Goal: Obtain resource: Download file/media

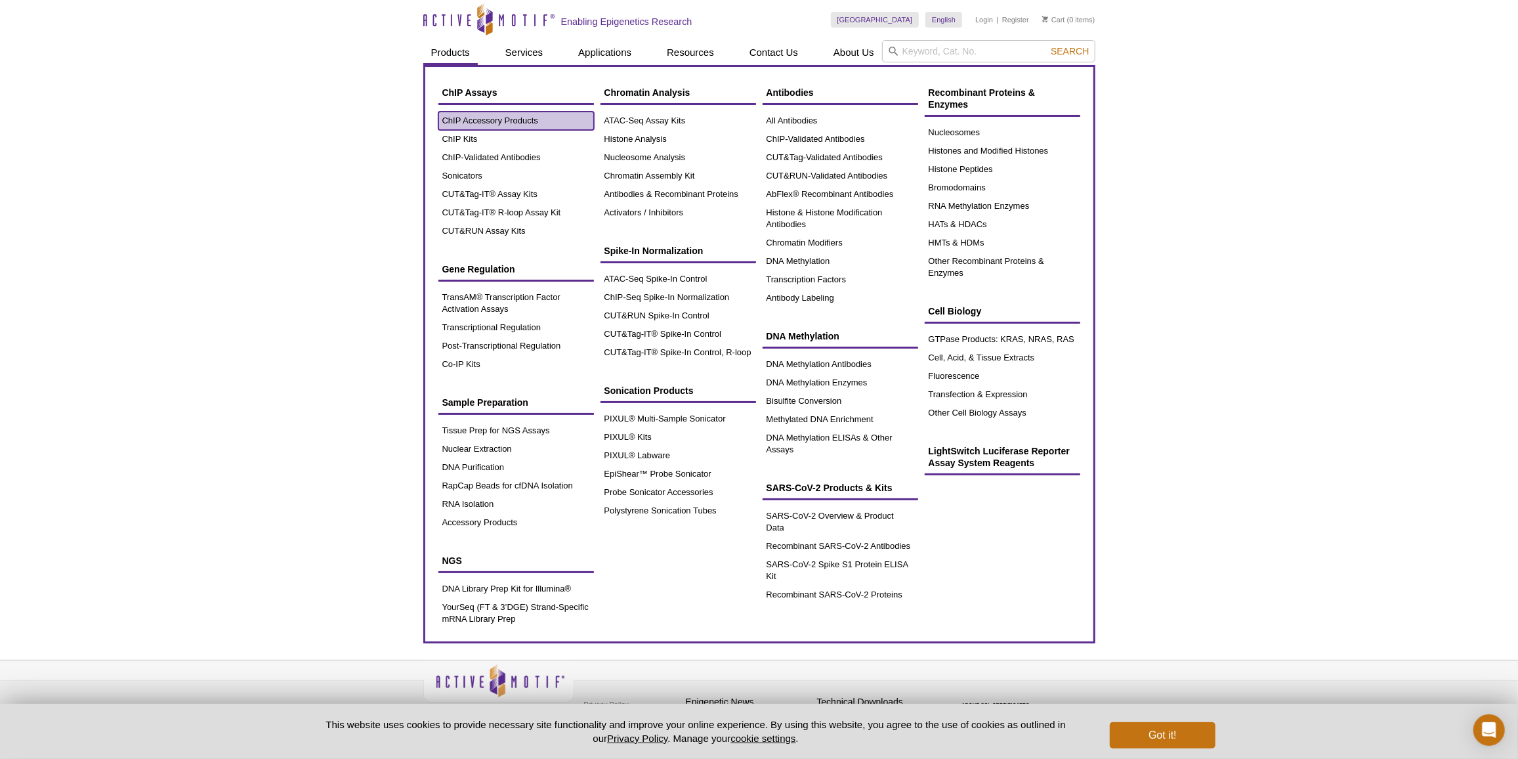
click at [446, 126] on link "ChIP Accessory Products" at bounding box center [516, 121] width 156 height 18
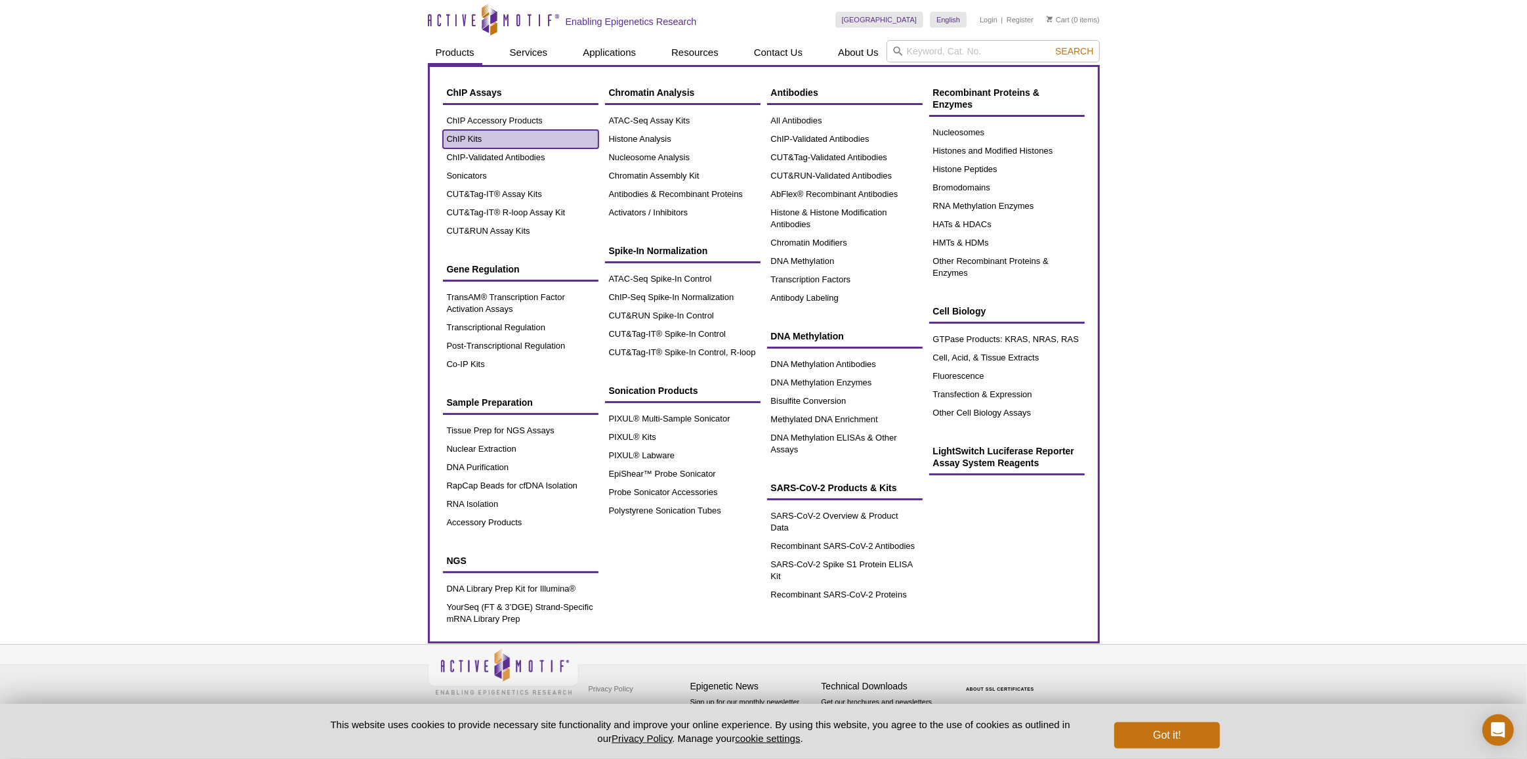
click at [480, 146] on link "ChIP Kits" at bounding box center [521, 139] width 156 height 18
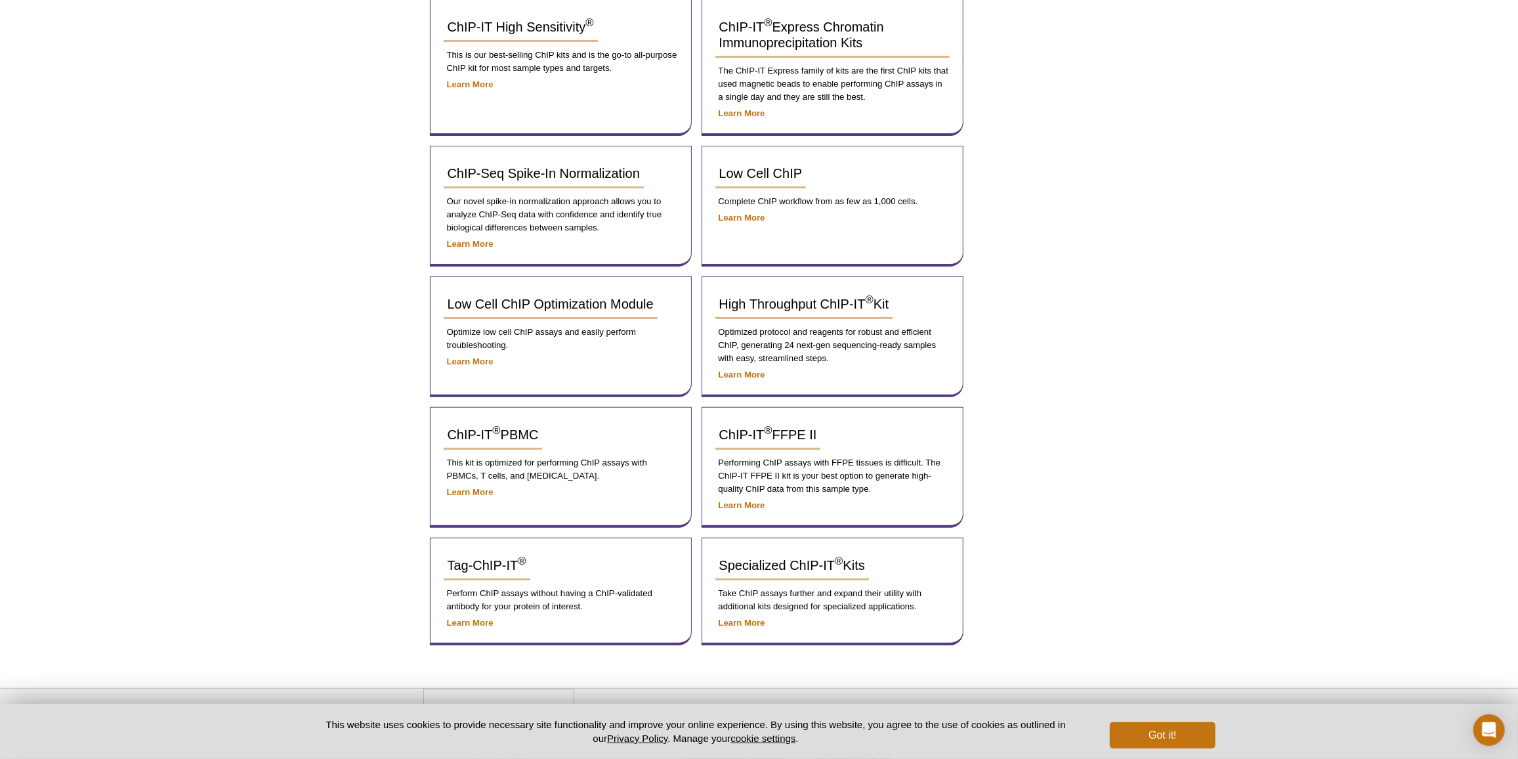
scroll to position [298, 0]
click at [544, 186] on div "ChIP-Seq Spike-In Normalization" at bounding box center [561, 178] width 234 height 39
click at [548, 178] on link "ChIP-Seq Spike-In Normalization" at bounding box center [544, 173] width 200 height 29
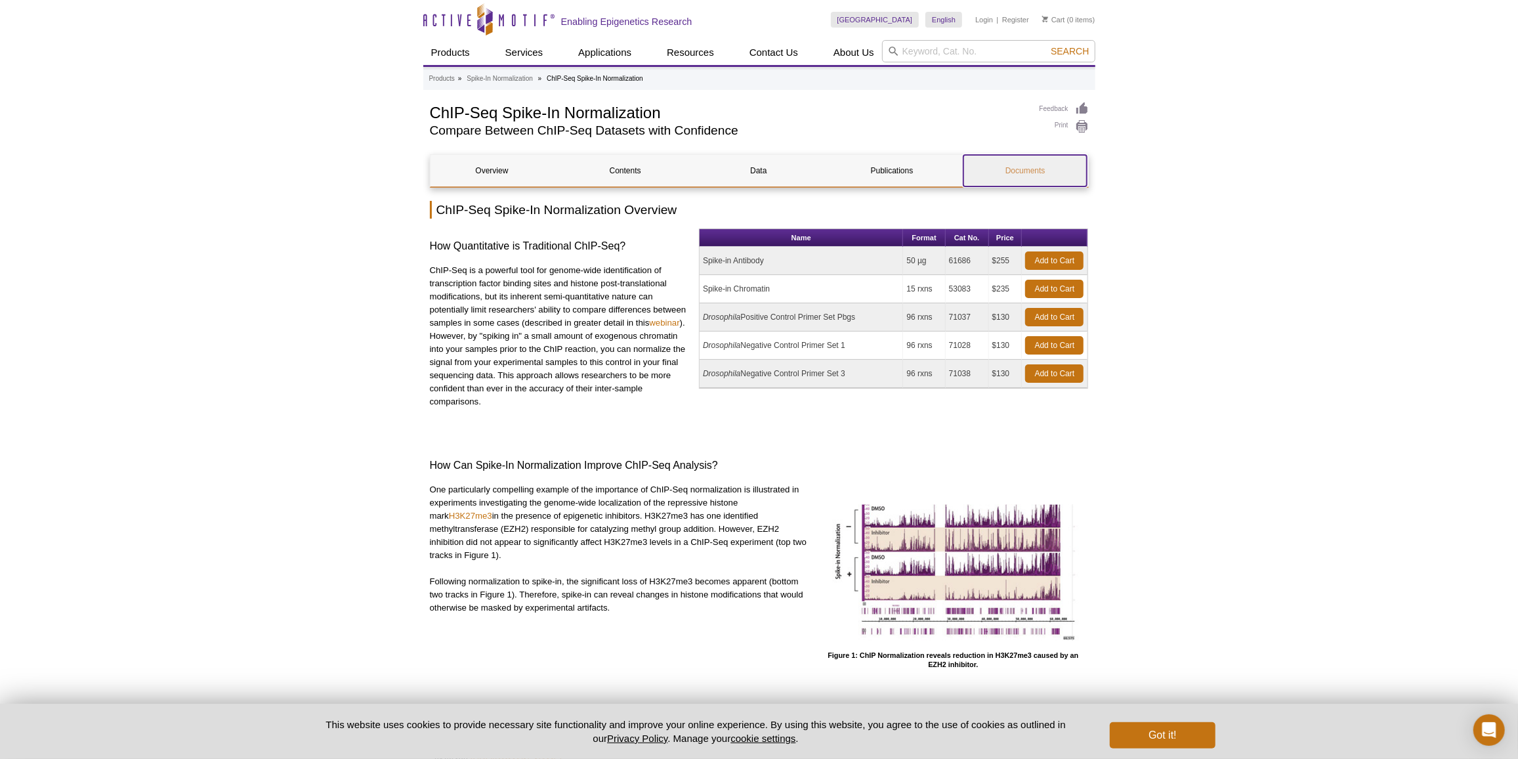
click at [1018, 158] on link "Documents" at bounding box center [1024, 171] width 123 height 32
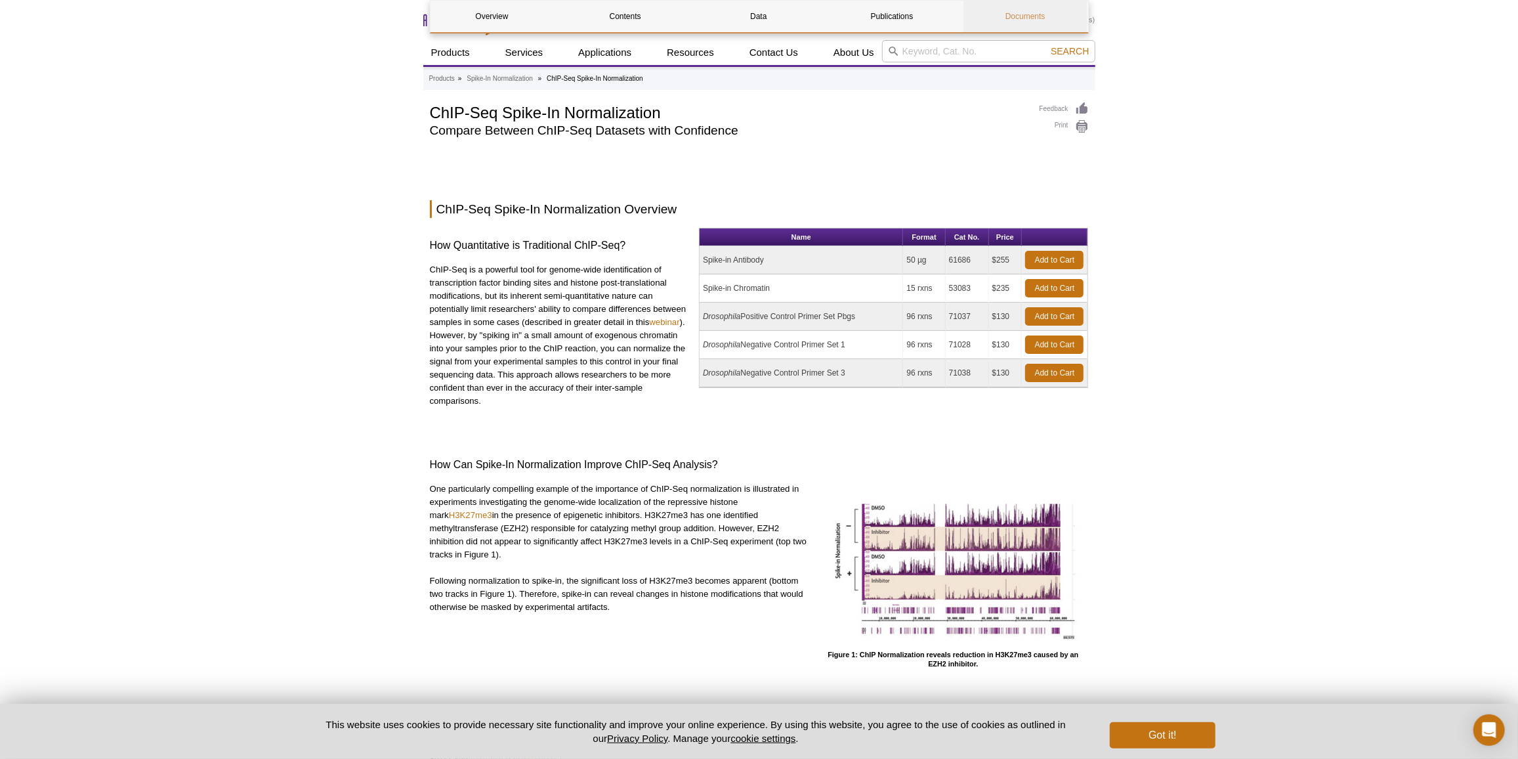
scroll to position [2309, 0]
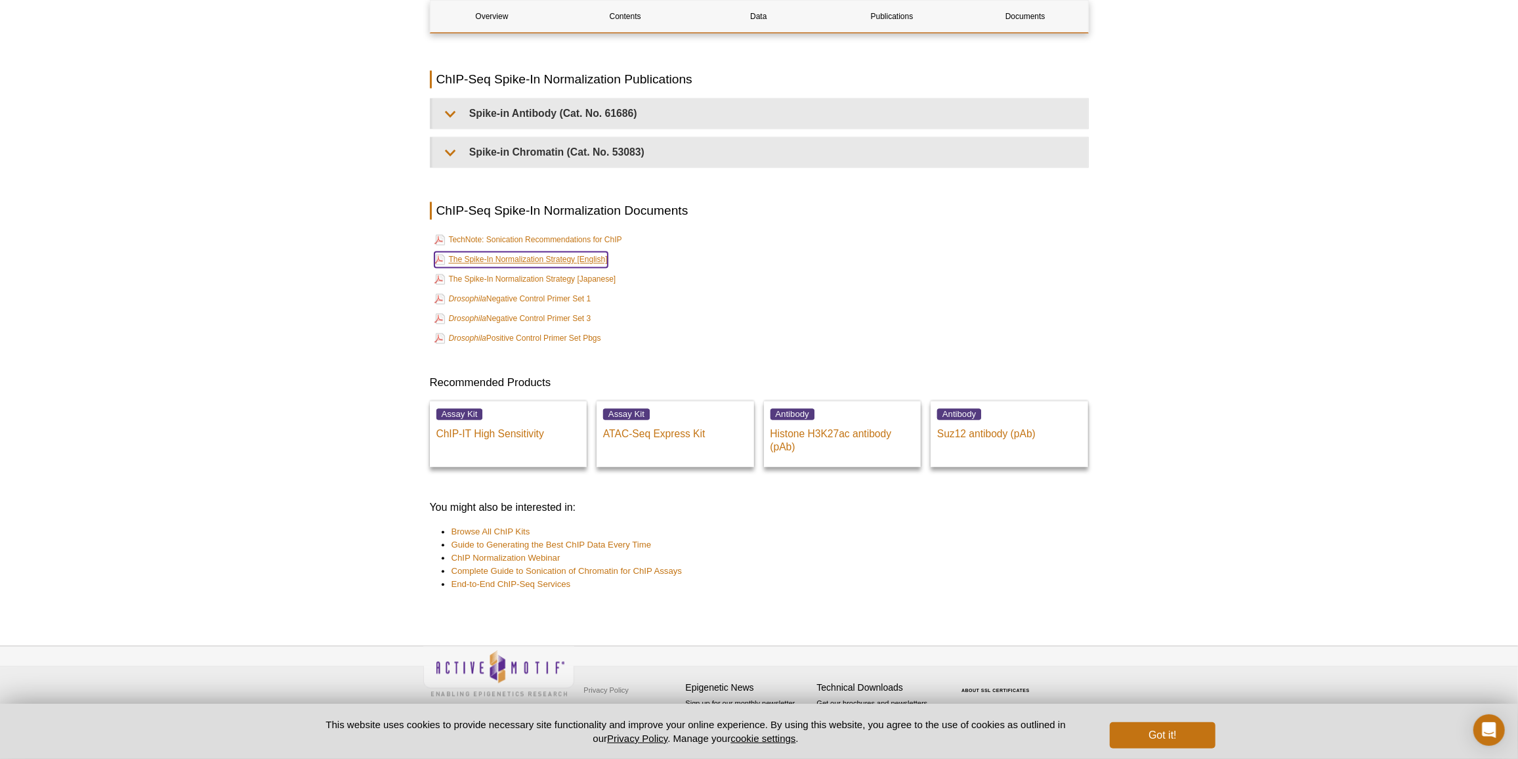
click at [597, 262] on link "The Spike-In Normalization Strategy [English]" at bounding box center [520, 259] width 173 height 16
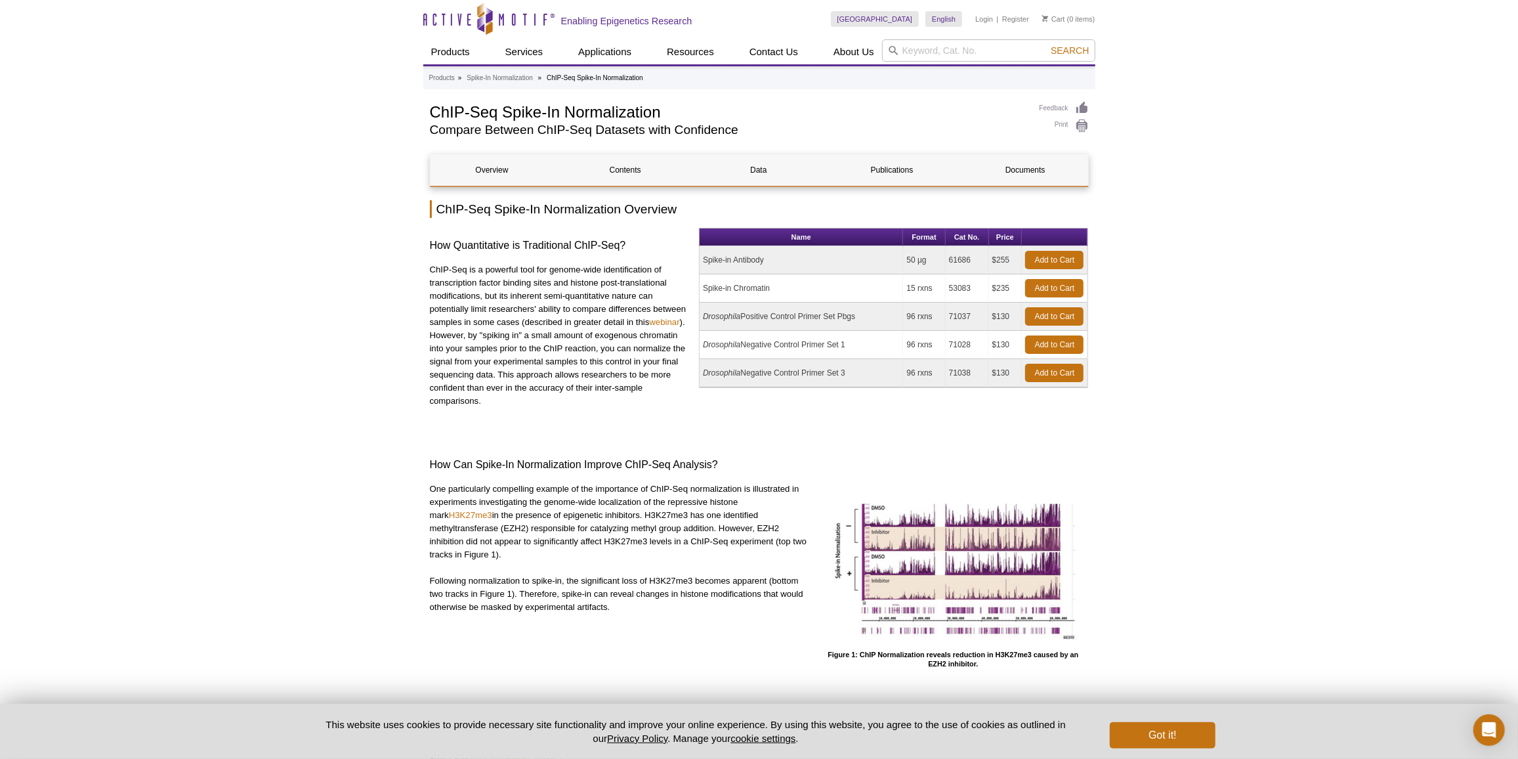
scroll to position [0, 0]
click at [962, 287] on td "53083" at bounding box center [967, 289] width 43 height 28
copy td "53083"
